Goal: Task Accomplishment & Management: Manage account settings

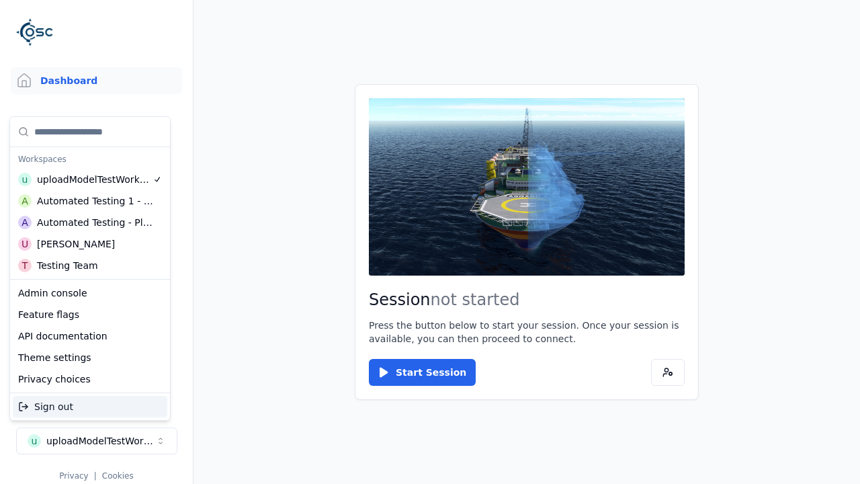
click at [90, 222] on div "Automated Testing - Playwright" at bounding box center [95, 222] width 116 height 13
click at [430, 242] on html "Support Dashboard Assets 3D Models Scenes Datasets Recordings Support Documenta…" at bounding box center [430, 242] width 860 height 484
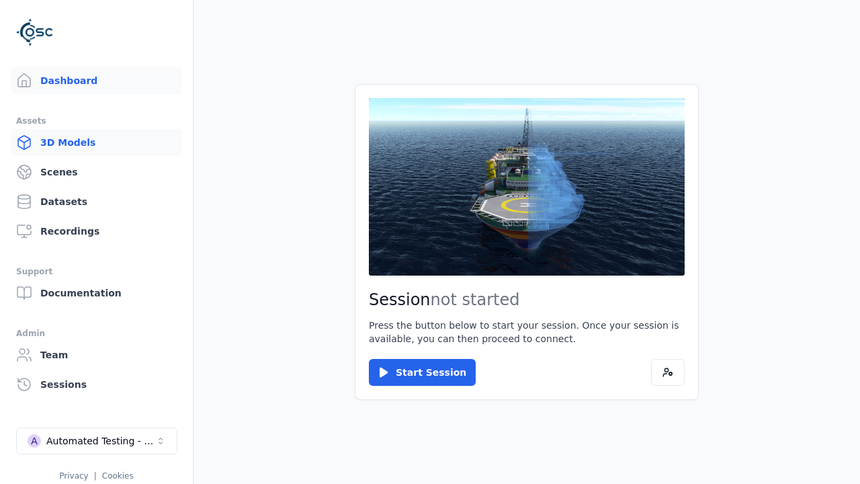
click at [96, 142] on link "3D Models" at bounding box center [96, 142] width 171 height 27
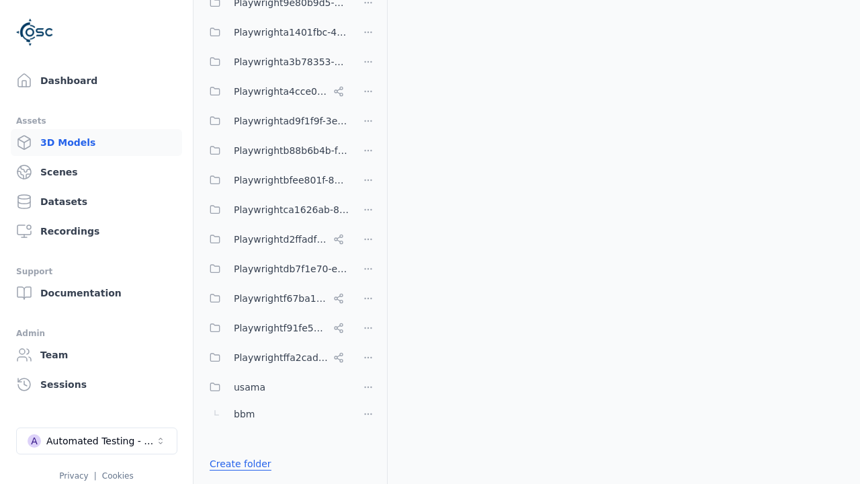
click at [237, 464] on link "Create folder" at bounding box center [241, 463] width 62 height 13
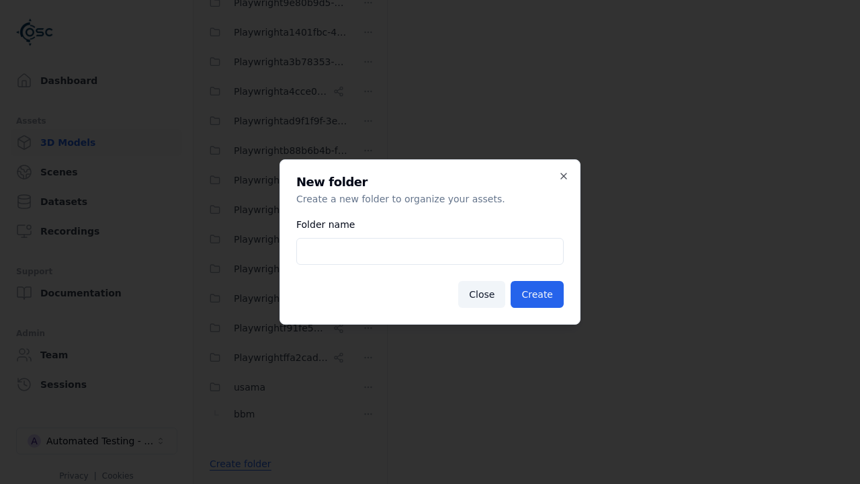
type input "**********"
click at [539, 294] on button "Create" at bounding box center [537, 294] width 53 height 27
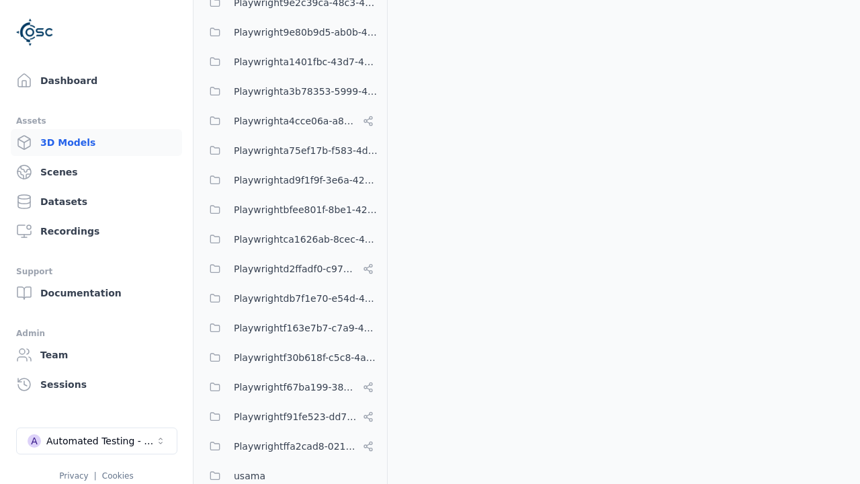
scroll to position [678, 0]
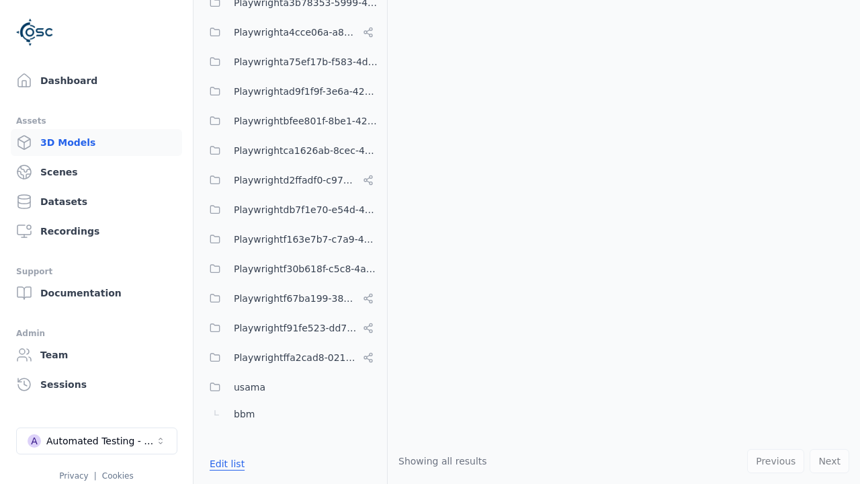
click at [224, 464] on button "Edit list" at bounding box center [227, 464] width 51 height 24
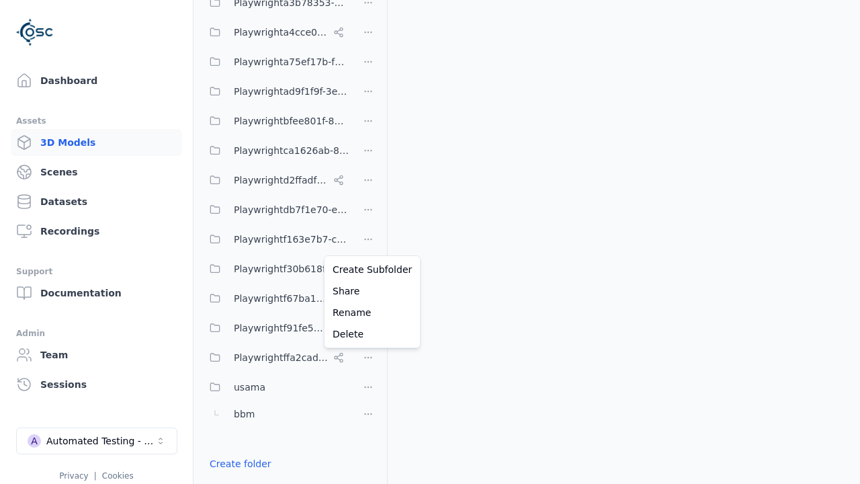
click at [368, 242] on html "Support Dashboard Assets 3D Models Scenes Datasets Recordings Support Documenta…" at bounding box center [430, 242] width 860 height 484
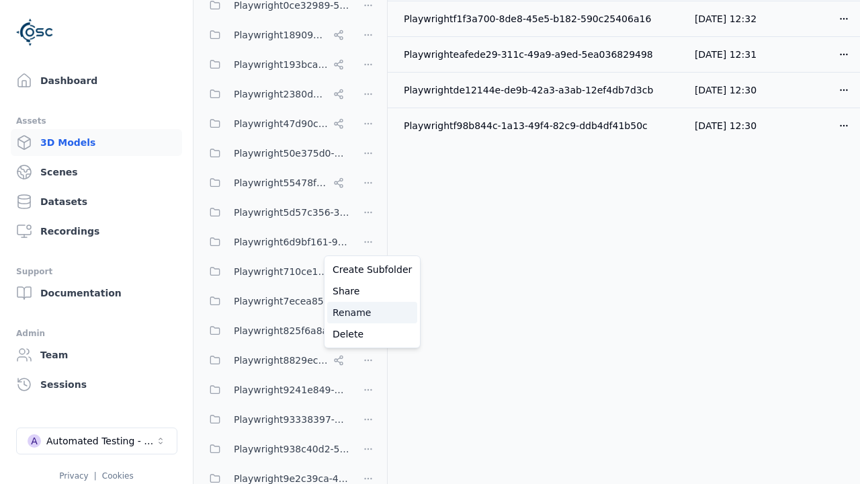
click at [368, 312] on div "Rename" at bounding box center [372, 313] width 90 height 22
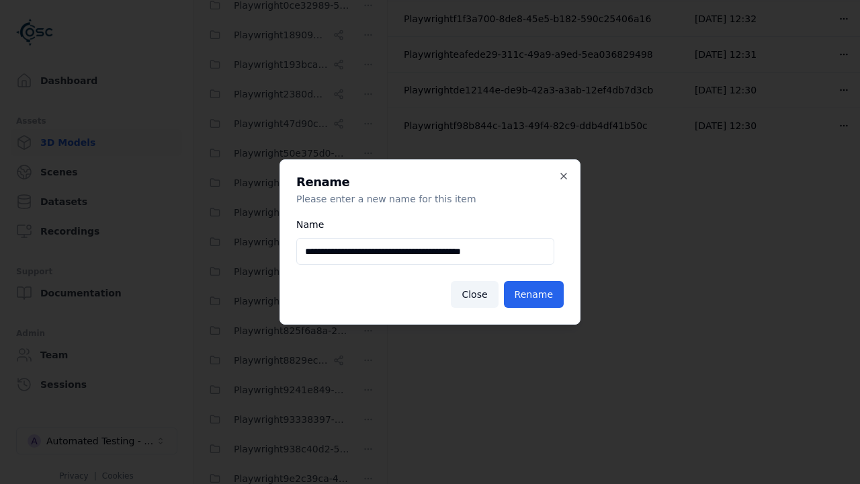
click at [425, 251] on input "**********" at bounding box center [425, 251] width 258 height 27
type input "**********"
click at [535, 294] on button "Rename" at bounding box center [534, 294] width 60 height 27
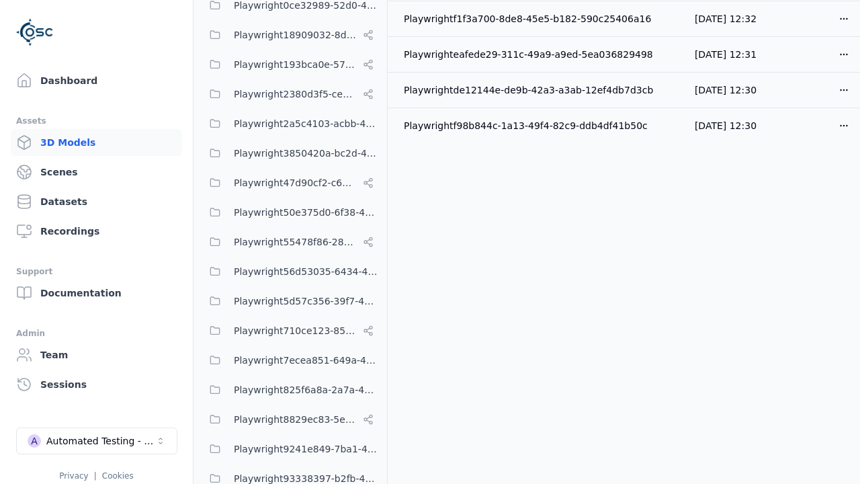
scroll to position [648, 0]
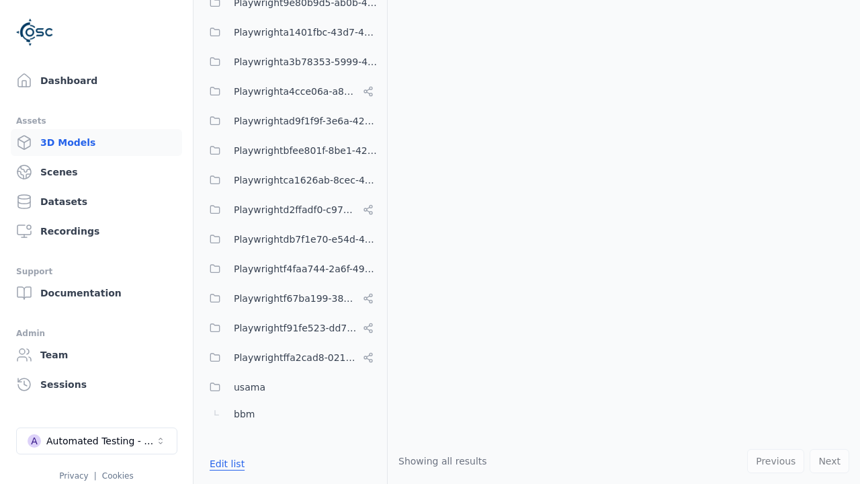
click at [224, 464] on button "Edit list" at bounding box center [227, 464] width 51 height 24
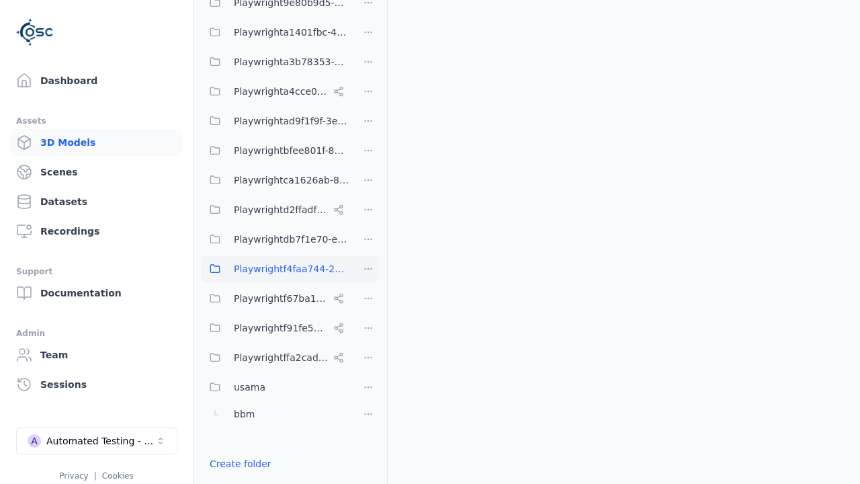
click at [368, 269] on html "Support Dashboard Assets 3D Models Scenes Datasets Recordings Support Documenta…" at bounding box center [430, 242] width 860 height 484
click at [368, 361] on div "Delete" at bounding box center [372, 361] width 90 height 22
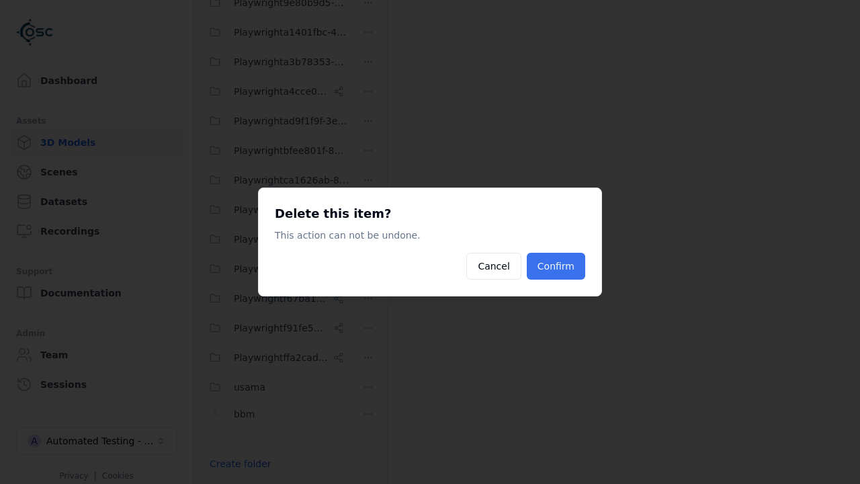
click at [558, 266] on button "Confirm" at bounding box center [556, 266] width 58 height 27
